Goal: Information Seeking & Learning: Find specific fact

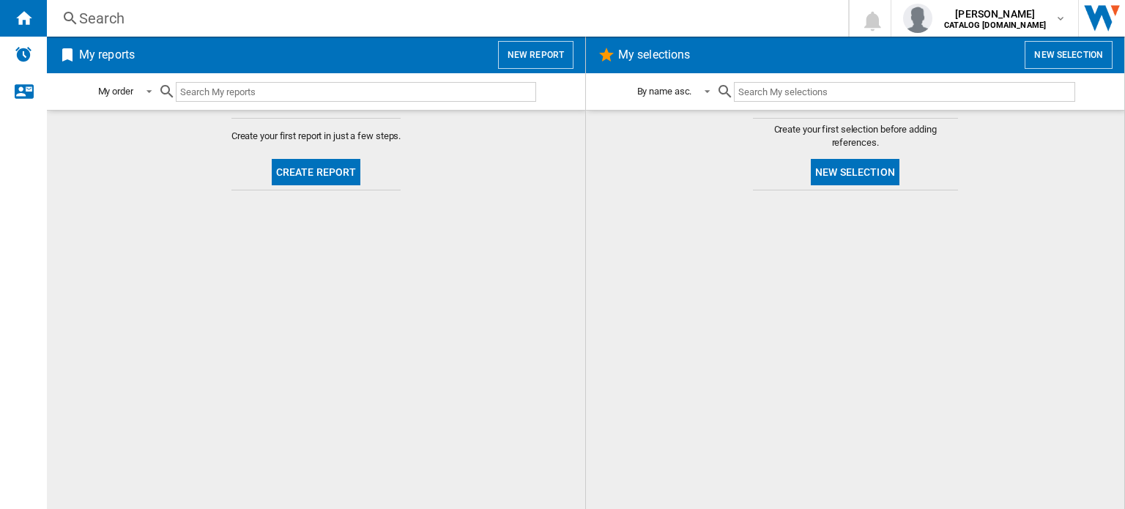
click at [108, 14] on div "Search" at bounding box center [444, 18] width 731 height 21
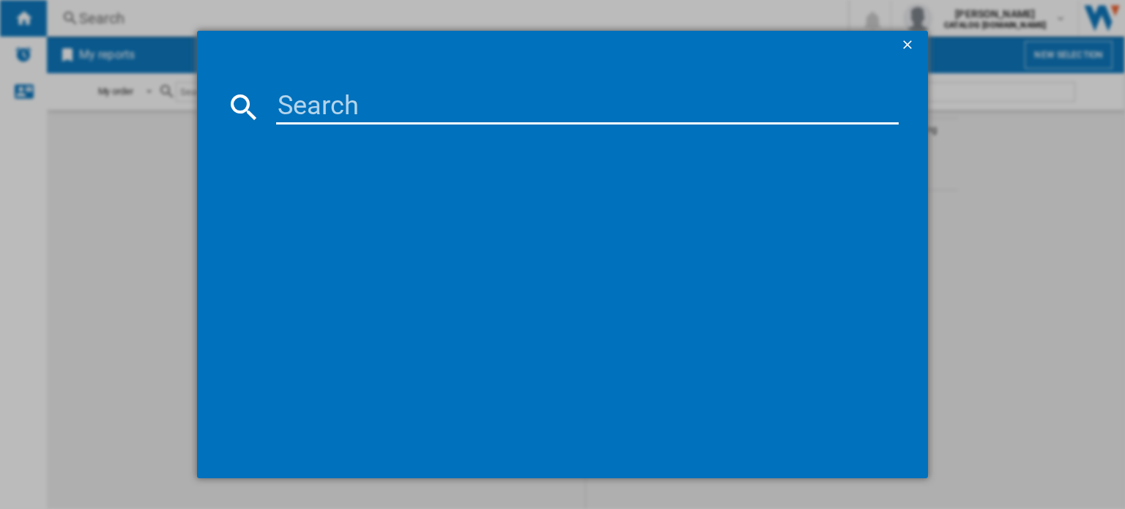
click at [285, 112] on input at bounding box center [587, 106] width 622 height 35
type input "ffx52507zw"
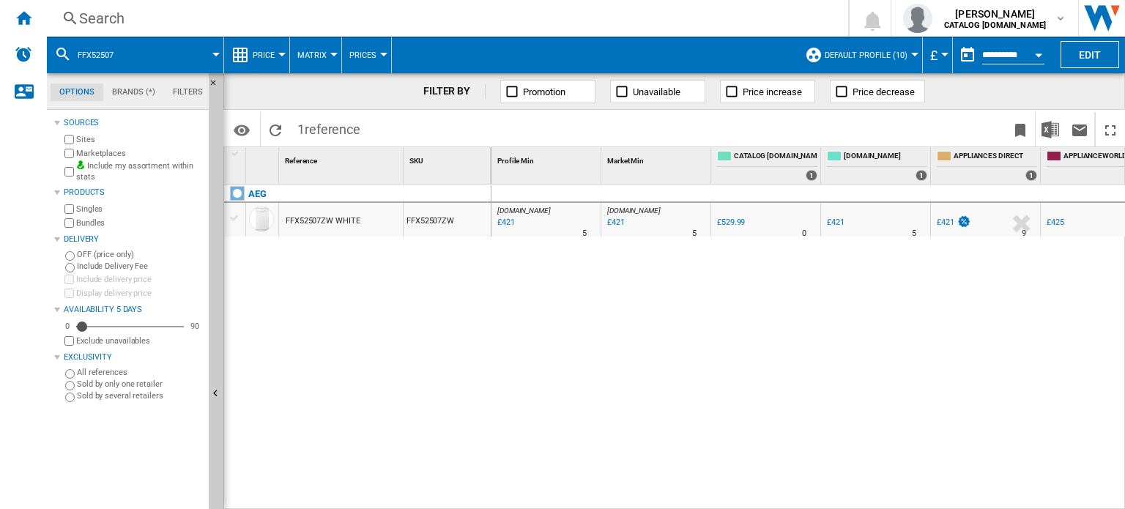
scroll to position [0, 135]
